Goal: Task Accomplishment & Management: Manage account settings

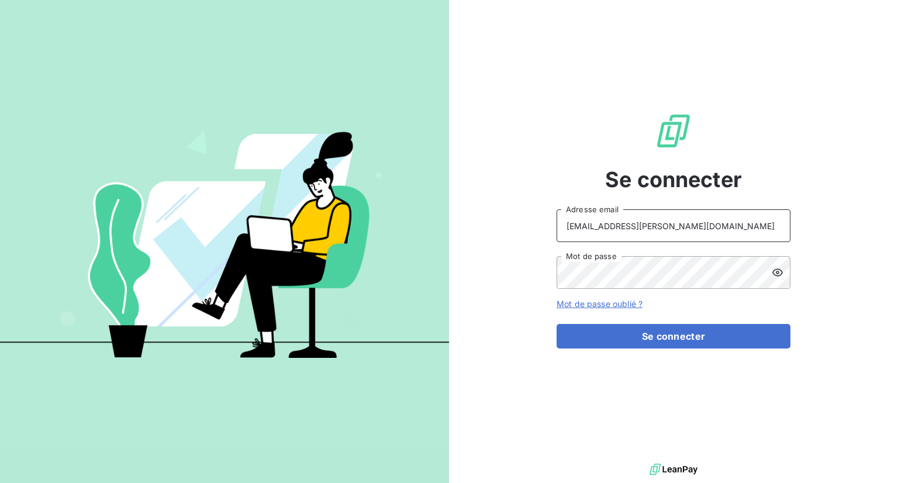
click at [671, 215] on input "recouvrement@serpe.fr" at bounding box center [673, 225] width 234 height 33
type input "mogne@serpe.fr"
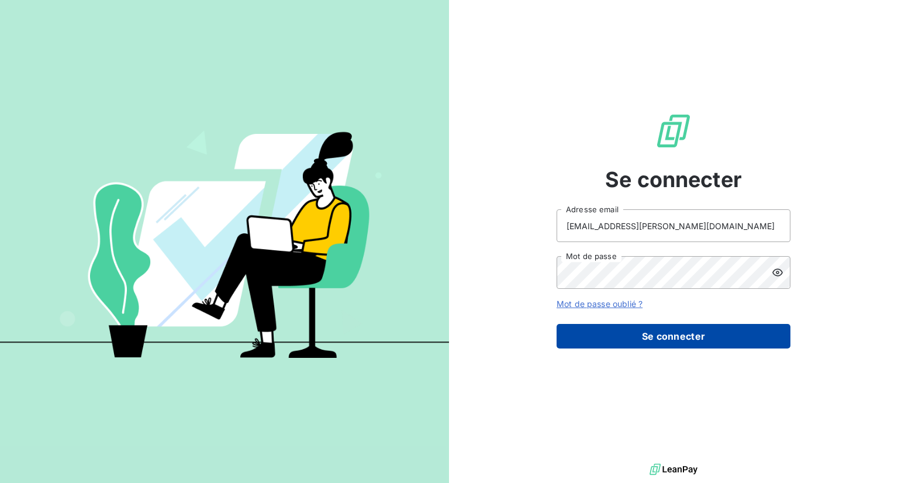
click at [663, 344] on button "Se connecter" at bounding box center [673, 336] width 234 height 25
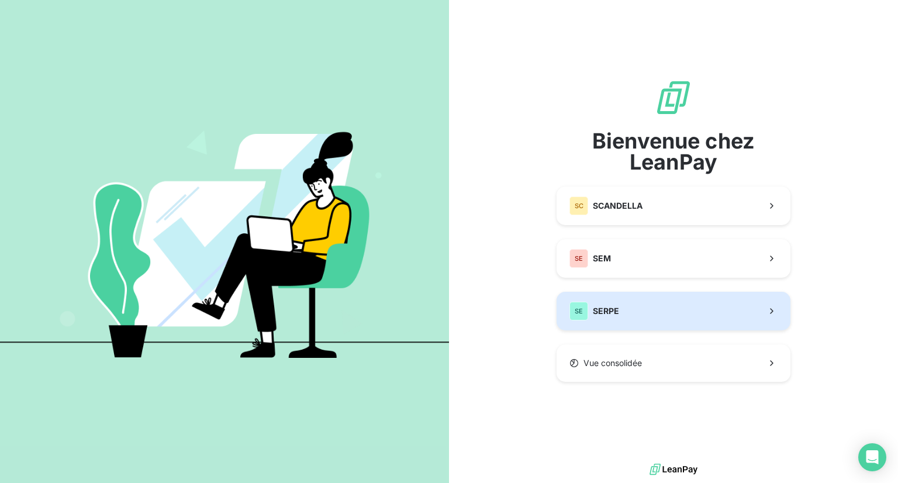
click at [619, 313] on button "SE SERPE" at bounding box center [673, 311] width 234 height 39
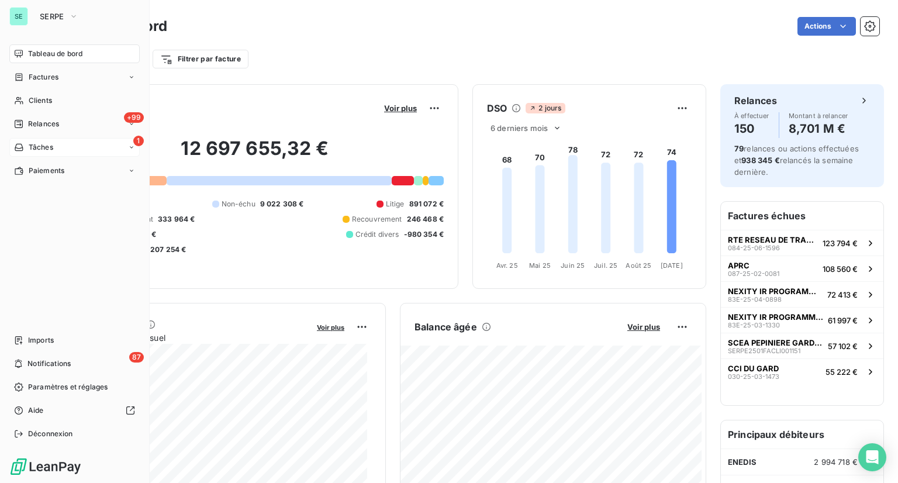
click at [42, 148] on span "Tâches" at bounding box center [41, 147] width 25 height 11
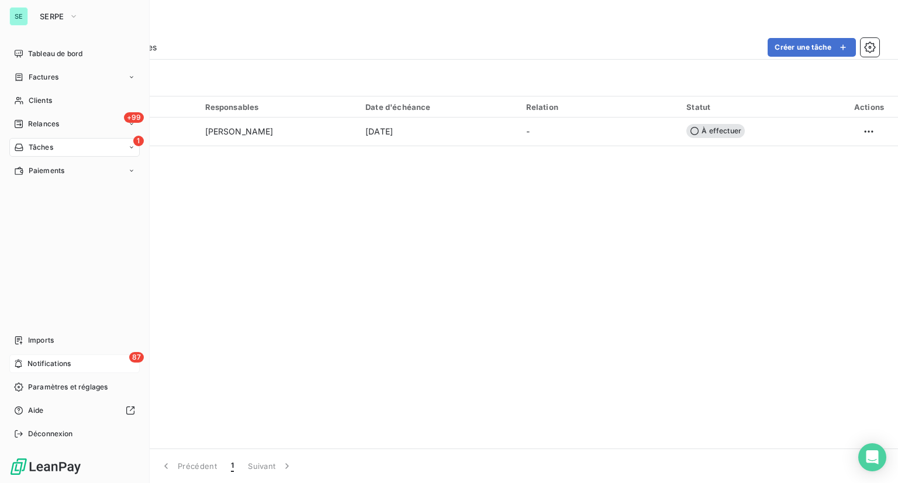
click at [25, 363] on div "87 Notifications" at bounding box center [74, 363] width 130 height 19
click at [30, 15] on div "SE SERPE" at bounding box center [74, 16] width 130 height 19
click at [50, 17] on span "SERPE" at bounding box center [52, 16] width 25 height 9
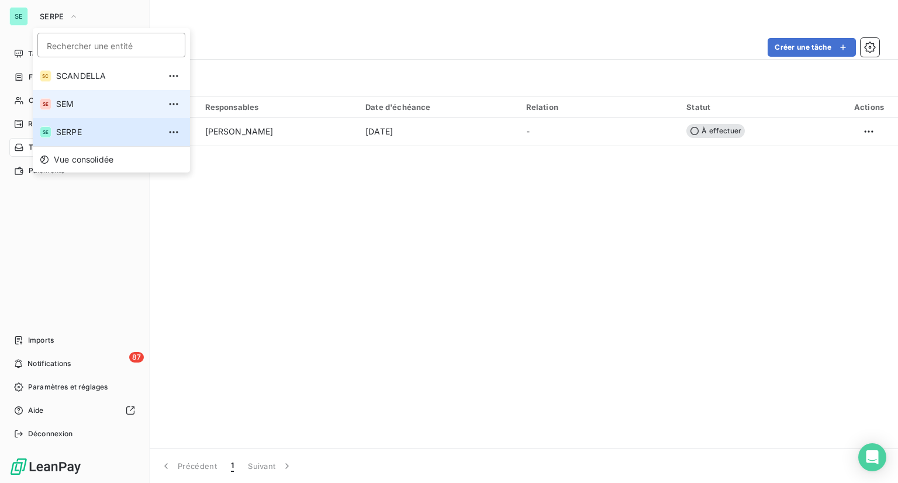
click at [86, 112] on li "SE SEM" at bounding box center [111, 104] width 157 height 28
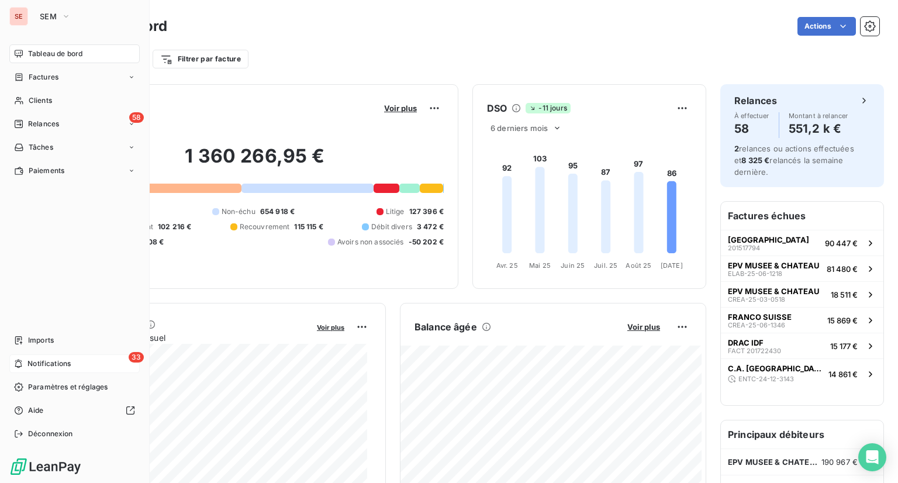
click at [23, 370] on div "33 Notifications" at bounding box center [74, 363] width 130 height 19
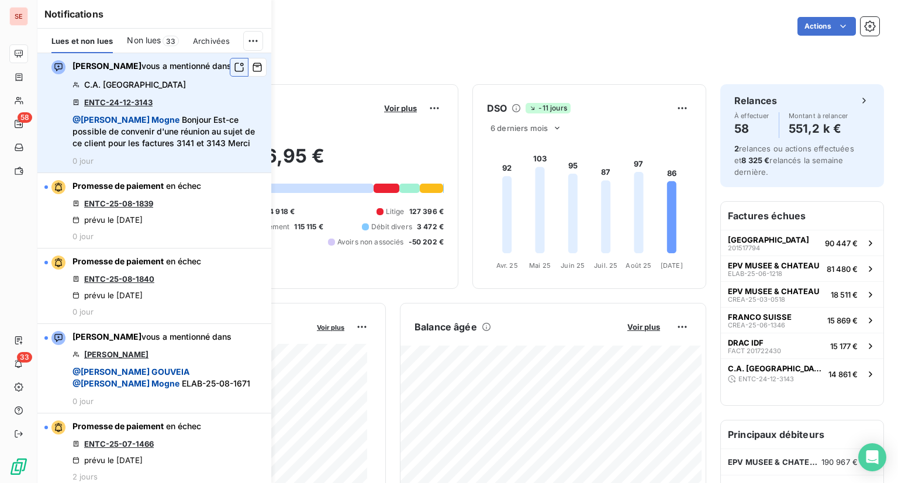
click at [234, 66] on icon "button" at bounding box center [239, 67] width 11 height 12
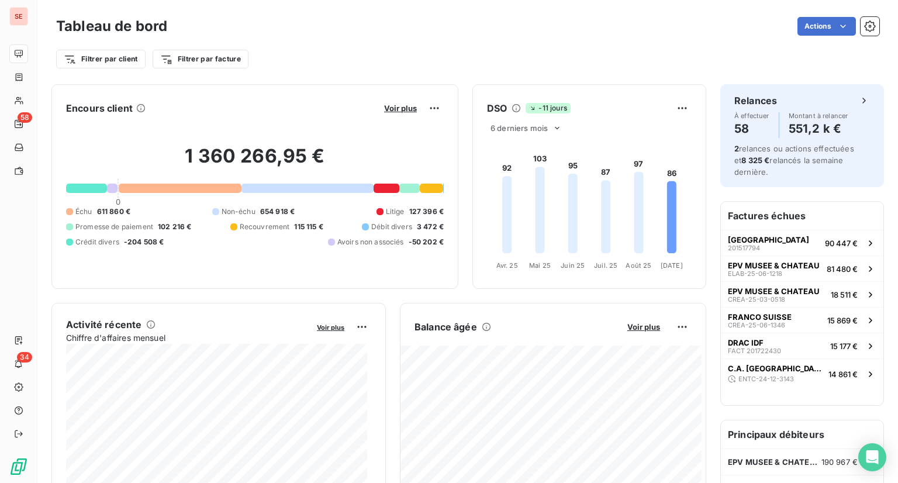
click at [335, 85] on div "Encours client Voir plus 1 360 266,95 € 0 Échu 611 860 € Non-échu 654 918 € Lit…" at bounding box center [254, 186] width 407 height 205
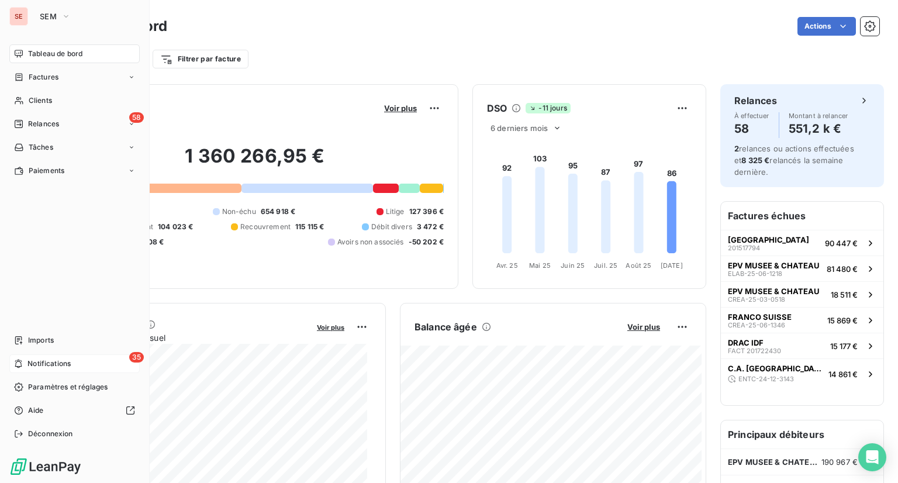
click at [29, 364] on span "Notifications" at bounding box center [48, 363] width 43 height 11
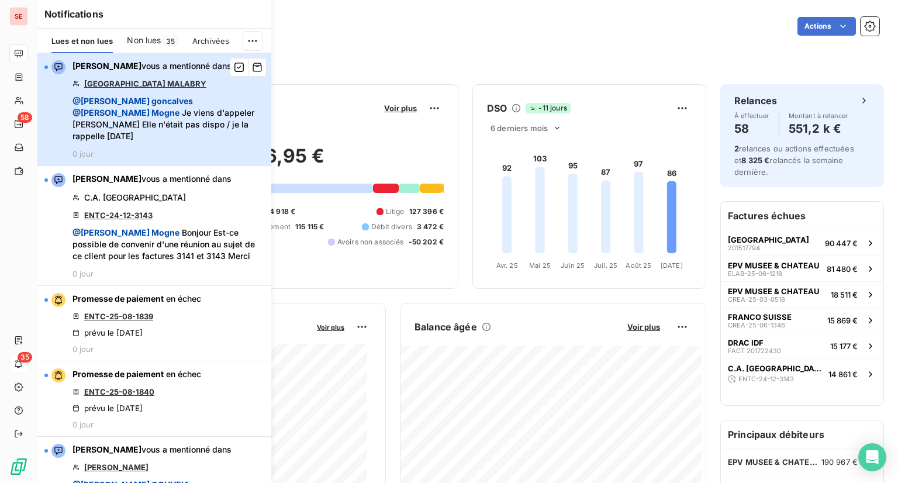
click at [221, 126] on span "@ [PERSON_NAME] @ [PERSON_NAME] Je viens d'appeler [PERSON_NAME] Elle n'était p…" at bounding box center [168, 118] width 192 height 47
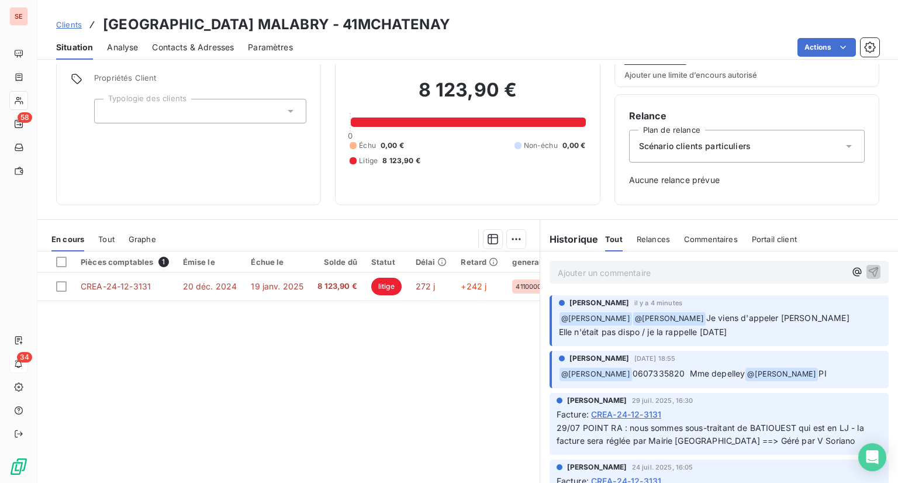
scroll to position [51, 0]
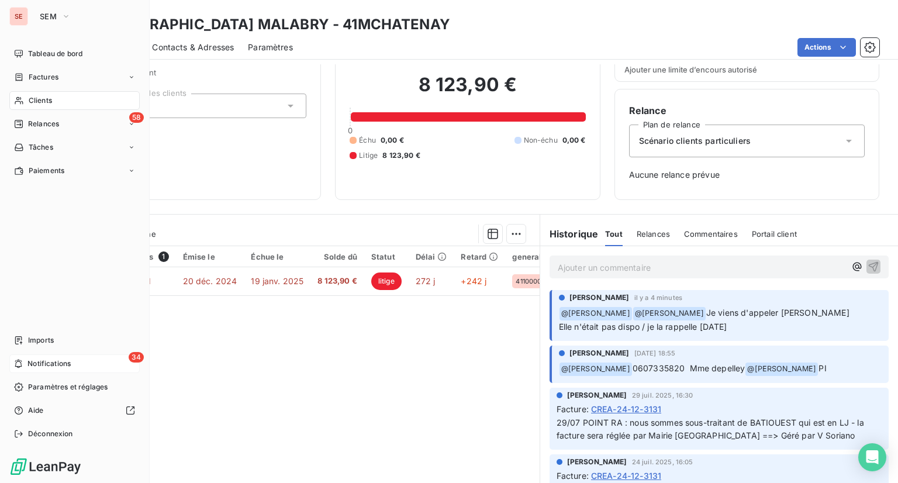
click at [26, 22] on div "SE" at bounding box center [18, 16] width 19 height 19
click at [64, 12] on icon "button" at bounding box center [65, 17] width 9 height 12
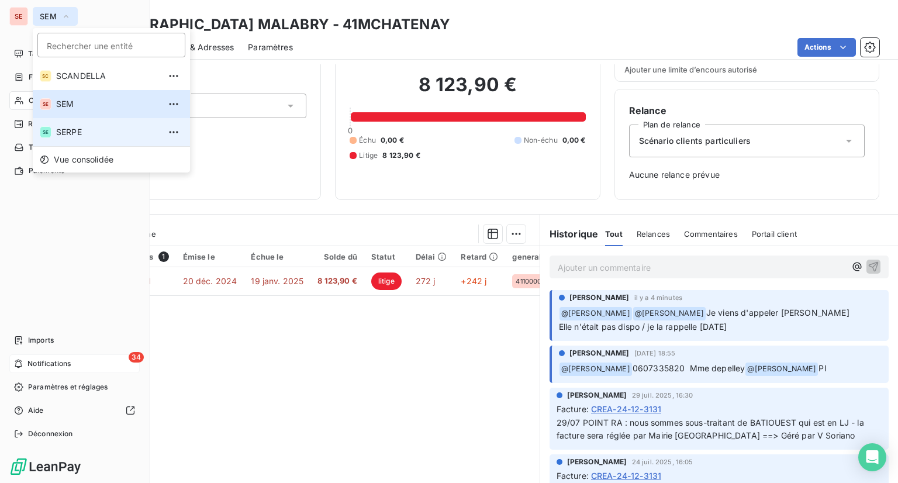
click at [90, 134] on span "SERPE" at bounding box center [107, 132] width 103 height 12
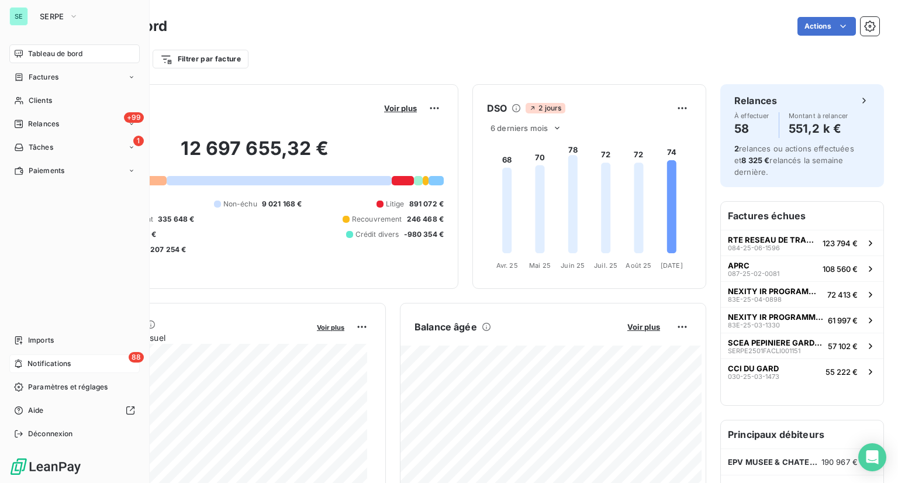
click at [40, 361] on span "Notifications" at bounding box center [48, 363] width 43 height 11
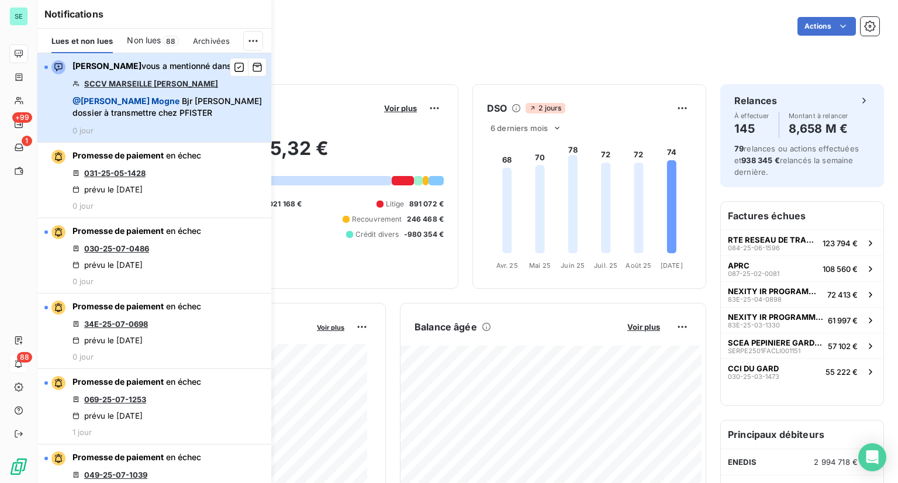
click at [220, 102] on span "@ [PERSON_NAME] Bjr [PERSON_NAME] dossier à transmettre chez PFISTER" at bounding box center [168, 106] width 192 height 23
